Goal: Transaction & Acquisition: Purchase product/service

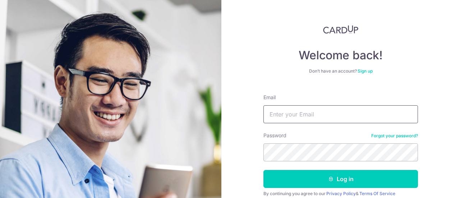
click at [287, 110] on input "Email" at bounding box center [341, 114] width 155 height 18
type input "jatinralhan91@gmail.com"
click at [264, 170] on button "Log in" at bounding box center [341, 179] width 155 height 18
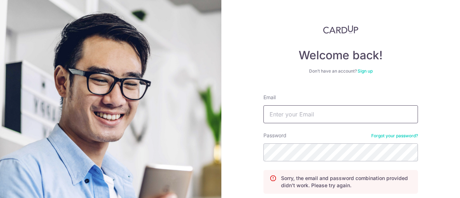
click at [290, 113] on input "Email" at bounding box center [341, 114] width 155 height 18
type input "[EMAIL_ADDRESS][DOMAIN_NAME]"
click at [292, 108] on input "Email" at bounding box center [341, 114] width 155 height 18
type input "jatinralhan91@gmail.com"
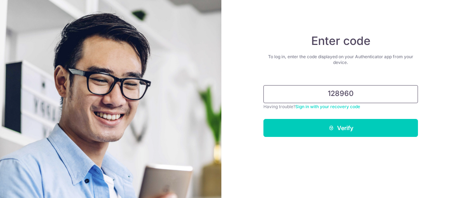
type input "128960"
click at [334, 129] on button "Verify" at bounding box center [341, 128] width 155 height 18
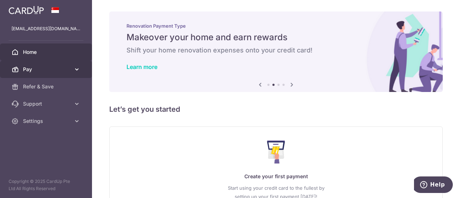
click at [33, 68] on span "Pay" at bounding box center [46, 69] width 47 height 7
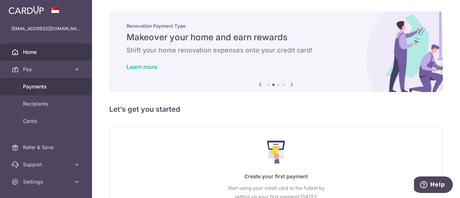
scroll to position [21, 0]
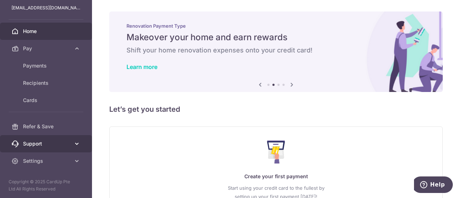
click at [41, 142] on span "Support" at bounding box center [46, 143] width 47 height 7
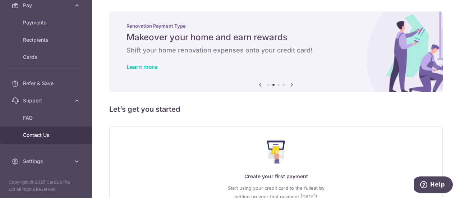
scroll to position [0, 0]
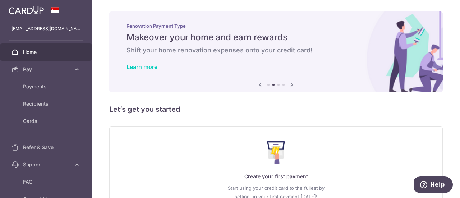
click at [38, 53] on span "Home" at bounding box center [46, 52] width 47 height 7
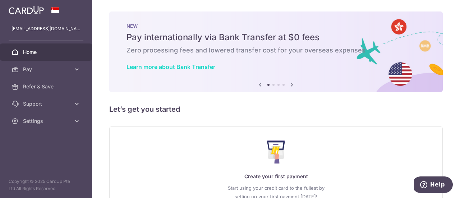
click at [168, 67] on link "Learn more about Bank Transfer" at bounding box center [171, 66] width 89 height 7
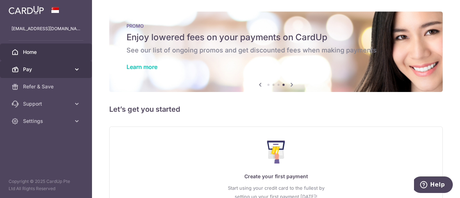
click at [56, 70] on span "Pay" at bounding box center [46, 69] width 47 height 7
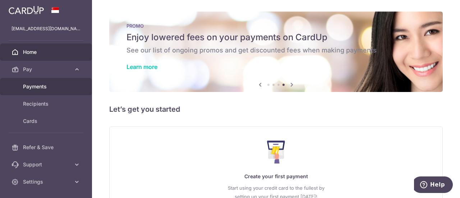
click at [38, 88] on span "Payments" at bounding box center [46, 86] width 47 height 7
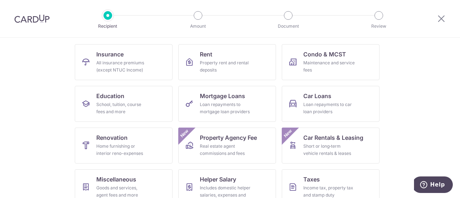
scroll to position [70, 0]
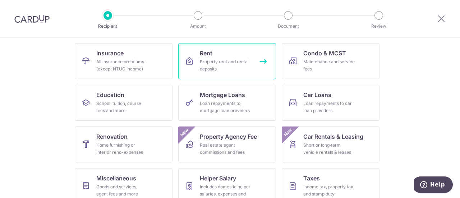
click at [216, 61] on div "Property rent and rental deposits" at bounding box center [226, 65] width 52 height 14
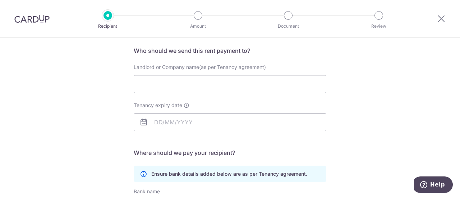
scroll to position [52, 0]
click at [161, 84] on input "Landlord or Company name(as per Tenancy agreement)" at bounding box center [230, 84] width 193 height 18
click at [110, 109] on div "Who would you like to pay? Your recipient does not need a CardUp account to rec…" at bounding box center [230, 157] width 460 height 342
drag, startPoint x: 169, startPoint y: 82, endPoint x: 95, endPoint y: 90, distance: 74.1
click at [95, 90] on div "Who would you like to pay? Your recipient does not need a CardUp account to rec…" at bounding box center [230, 157] width 460 height 342
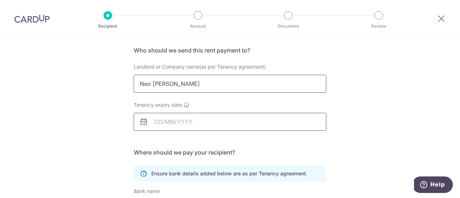
type input "Neo [PERSON_NAME]"
click at [156, 121] on input "Tenancy expiry date" at bounding box center [230, 122] width 193 height 18
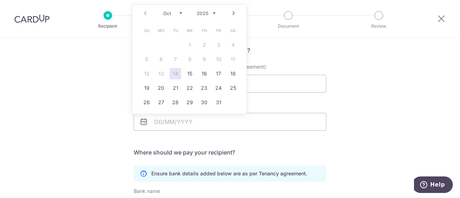
click at [179, 11] on select "Oct Nov Dec" at bounding box center [172, 13] width 19 height 6
click at [161, 71] on link "15" at bounding box center [161, 74] width 12 height 12
type input "[DATE]"
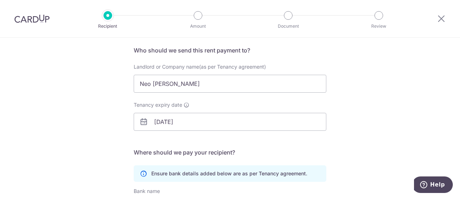
click at [102, 95] on div "Who would you like to pay? Your recipient does not need a CardUp account to rec…" at bounding box center [230, 157] width 460 height 342
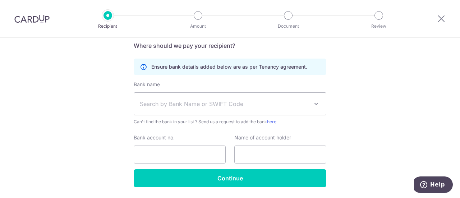
scroll to position [161, 0]
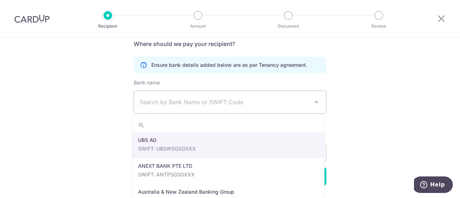
click at [178, 103] on span "Search by Bank Name or SWIFT Code" at bounding box center [224, 102] width 169 height 9
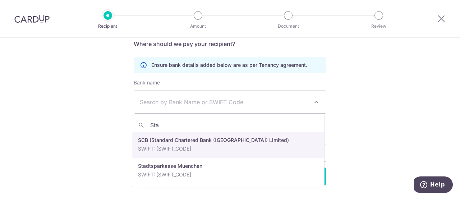
type input "Sta"
select select "14"
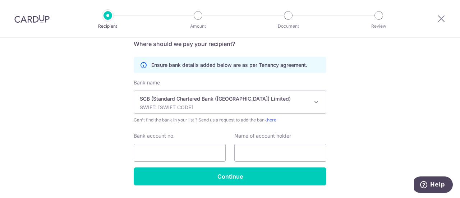
scroll to position [181, 0]
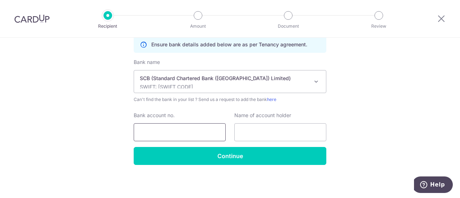
click at [157, 133] on input "Bank account no." at bounding box center [180, 132] width 92 height 18
type input "537535536001"
click at [250, 127] on input "text" at bounding box center [281, 132] width 92 height 18
type input "Neo Li Peng"
click at [101, 126] on div "Who would you like to pay? Your recipient does not need a CardUp account to rec…" at bounding box center [230, 27] width 460 height 342
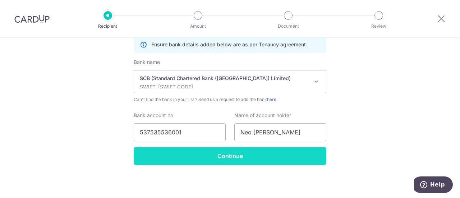
click at [183, 153] on input "Continue" at bounding box center [230, 156] width 193 height 18
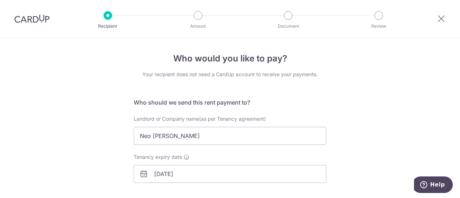
scroll to position [199, 0]
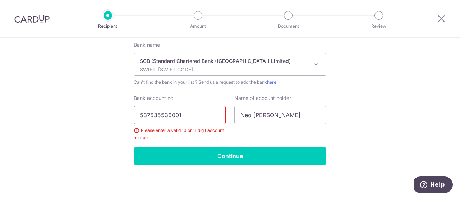
drag, startPoint x: 184, startPoint y: 115, endPoint x: 66, endPoint y: 119, distance: 118.4
click at [66, 119] on div "Who would you like to pay? Your recipient does not need a CardUp account to rec…" at bounding box center [230, 19] width 460 height 360
type input "6109518313"
click at [80, 136] on div "Who would you like to pay? Your recipient does not need a CardUp account to rec…" at bounding box center [230, 19] width 460 height 360
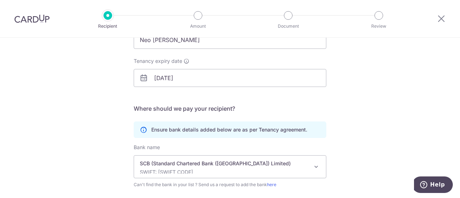
scroll to position [95, 0]
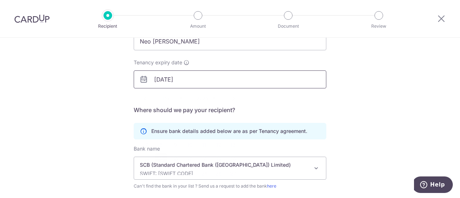
click at [156, 77] on input "15/12/2025" at bounding box center [230, 79] width 193 height 18
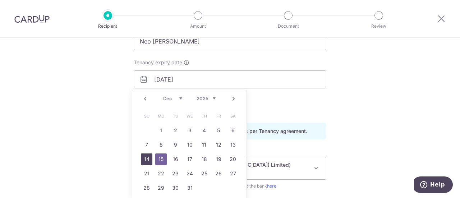
click at [146, 157] on link "14" at bounding box center [147, 160] width 12 height 12
type input "14/12/2025"
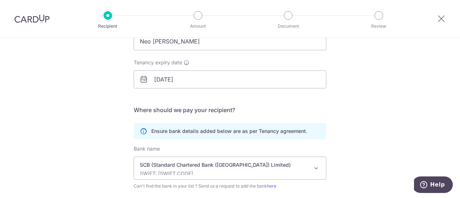
click at [101, 128] on div "Who would you like to pay? Your recipient does not need a CardUp account to rec…" at bounding box center [230, 123] width 460 height 360
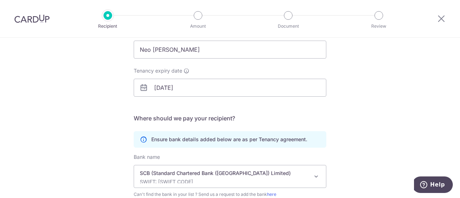
scroll to position [199, 0]
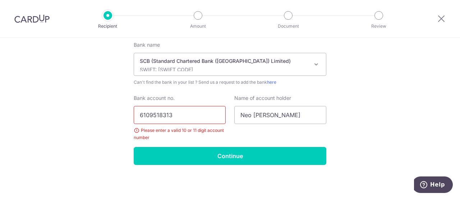
click at [150, 115] on input "6109518313" at bounding box center [180, 115] width 92 height 18
click at [163, 114] on input "6109518313" at bounding box center [180, 115] width 92 height 18
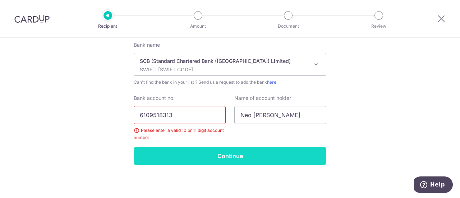
click at [214, 154] on input "Continue" at bounding box center [230, 156] width 193 height 18
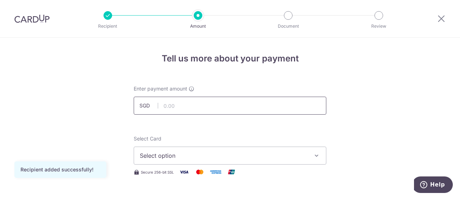
click at [168, 109] on input "text" at bounding box center [230, 106] width 193 height 18
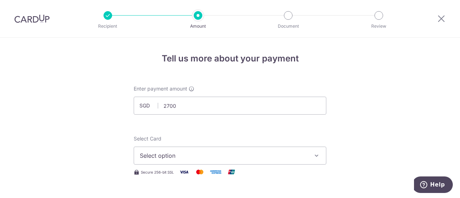
type input "2,700.00"
click at [144, 154] on span "Select option" at bounding box center [224, 155] width 168 height 9
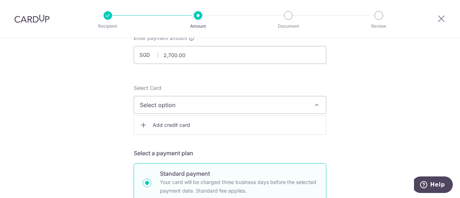
scroll to position [51, 0]
click at [172, 124] on span "Add credit card" at bounding box center [237, 124] width 168 height 7
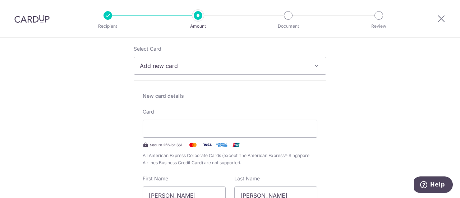
scroll to position [91, 0]
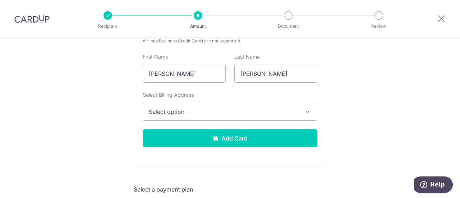
scroll to position [212, 0]
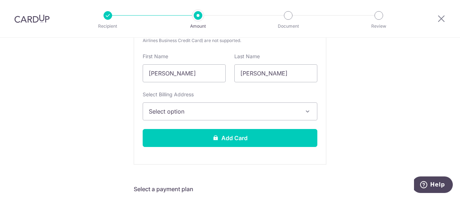
click at [159, 115] on span "Select option" at bounding box center [224, 111] width 150 height 9
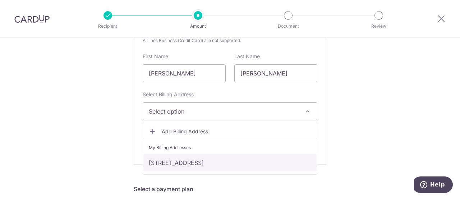
click at [163, 161] on link "[STREET_ADDRESS]" at bounding box center [230, 162] width 174 height 17
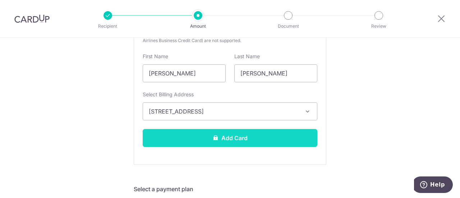
click at [183, 141] on button "Add Card" at bounding box center [230, 138] width 175 height 18
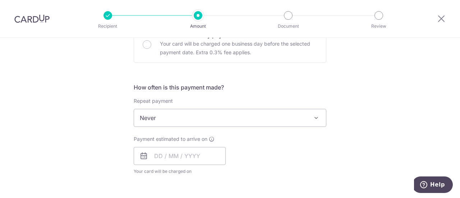
scroll to position [233, 0]
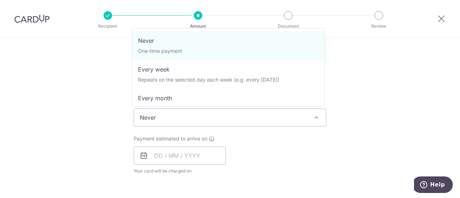
click at [173, 122] on span "Never" at bounding box center [230, 117] width 192 height 17
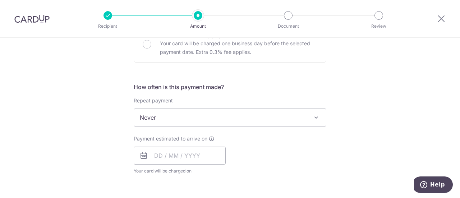
click at [94, 113] on div "Tell us more about your payment Enter payment amount SGD 2,700.00 2700.00 Card …" at bounding box center [230, 129] width 460 height 651
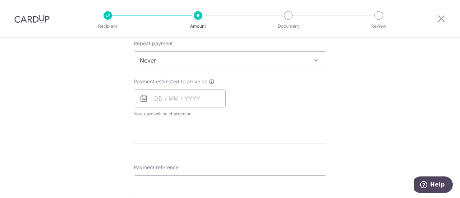
scroll to position [291, 0]
click at [157, 97] on input "text" at bounding box center [180, 98] width 92 height 18
click at [105, 95] on div "Tell us more about your payment Enter payment amount SGD 2,700.00 2700.00 Card …" at bounding box center [230, 72] width 460 height 651
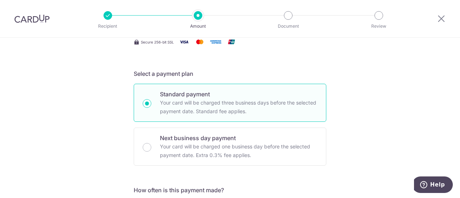
scroll to position [0, 0]
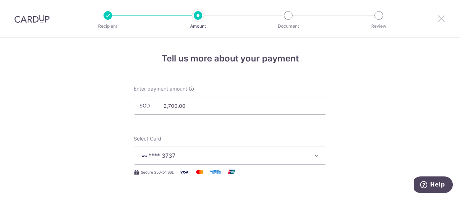
click at [441, 16] on icon at bounding box center [441, 18] width 9 height 9
